Goal: Task Accomplishment & Management: Manage account settings

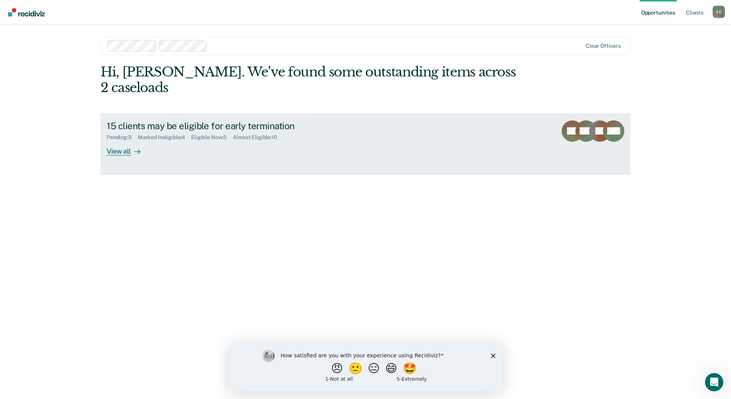
click at [120, 141] on div "View all" at bounding box center [128, 148] width 43 height 15
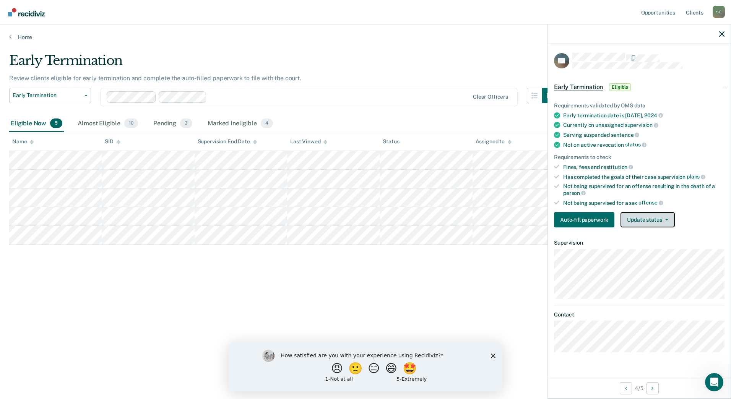
click at [637, 215] on button "Update status" at bounding box center [648, 219] width 54 height 15
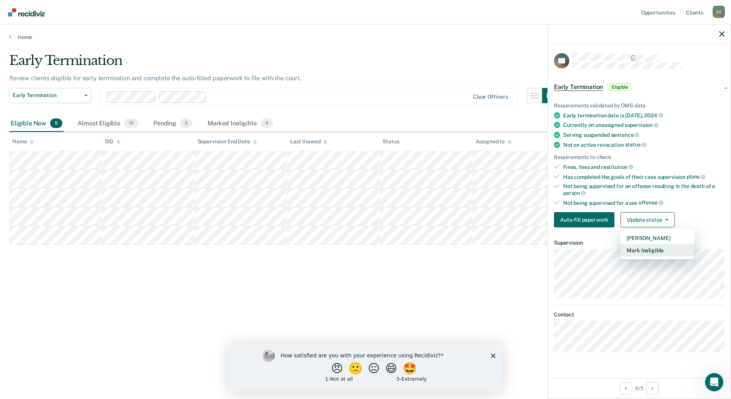
click at [641, 249] on button "Mark Ineligible" at bounding box center [658, 250] width 74 height 12
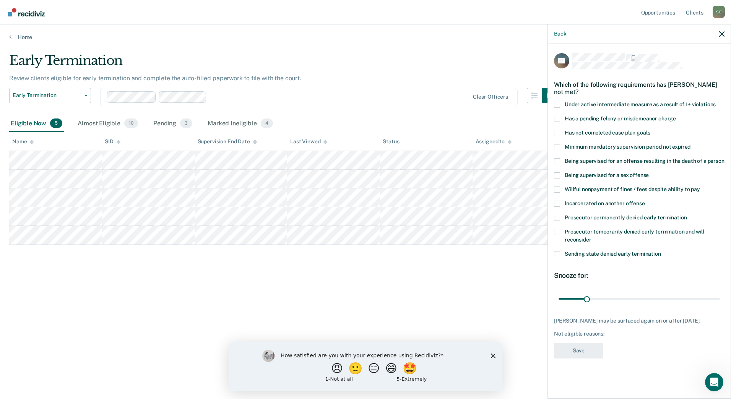
click at [558, 130] on span at bounding box center [557, 133] width 6 height 6
click at [650, 130] on input "Has not completed case plan goals" at bounding box center [650, 130] width 0 height 0
drag, startPoint x: 587, startPoint y: 297, endPoint x: 731, endPoint y: 283, distance: 144.5
type input "180"
click at [720, 292] on input "range" at bounding box center [639, 298] width 161 height 13
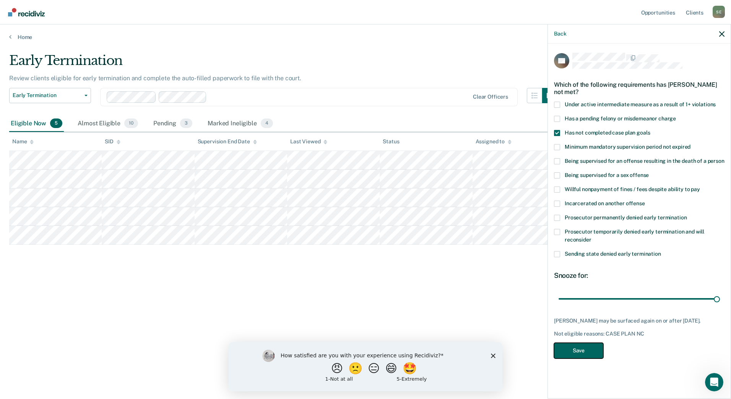
click at [584, 348] on button "Save" at bounding box center [578, 351] width 49 height 16
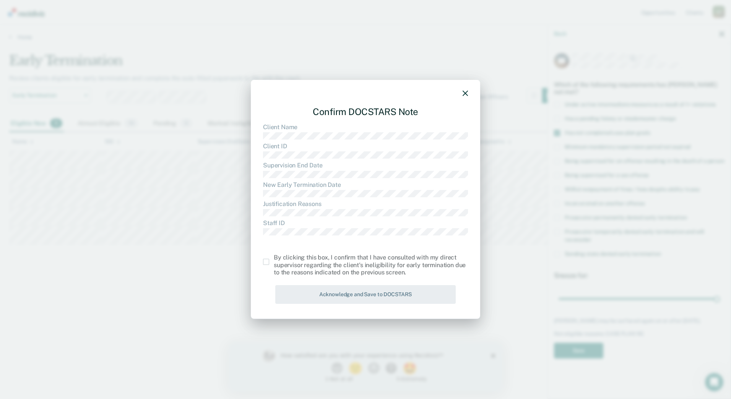
click at [264, 262] on span at bounding box center [266, 262] width 6 height 6
click at [274, 259] on input "checkbox" at bounding box center [274, 259] width 0 height 0
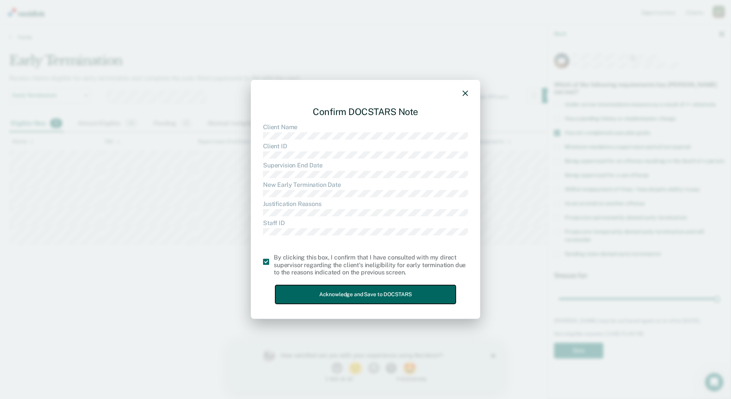
click at [340, 286] on button "Acknowledge and Save to DOCSTARS" at bounding box center [365, 294] width 181 height 19
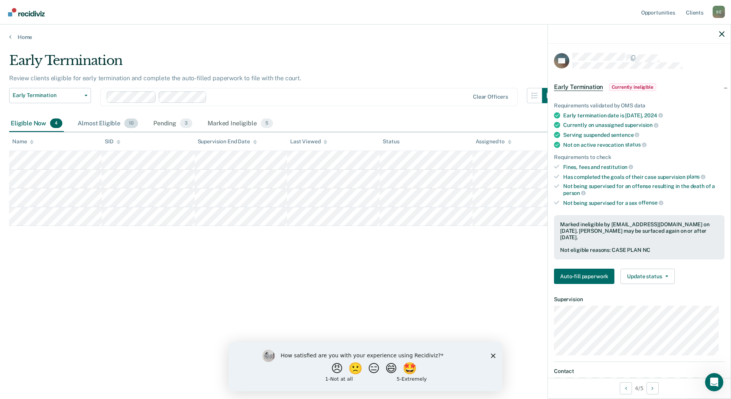
click at [99, 120] on div "Almost Eligible 10" at bounding box center [107, 124] width 63 height 17
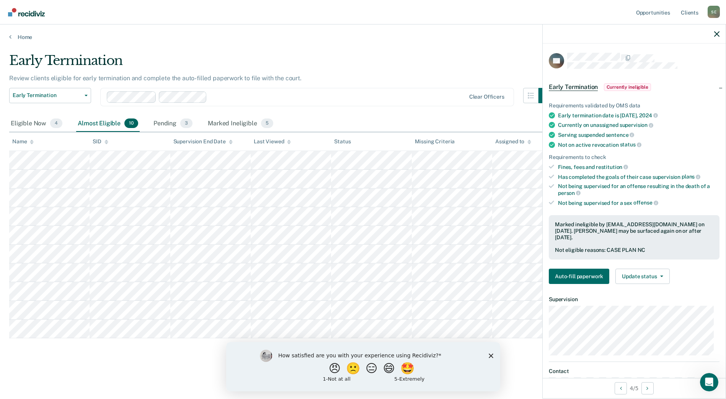
scroll to position [34, 0]
click at [632, 278] on button "Update status" at bounding box center [642, 276] width 54 height 15
